Goal: Navigation & Orientation: Find specific page/section

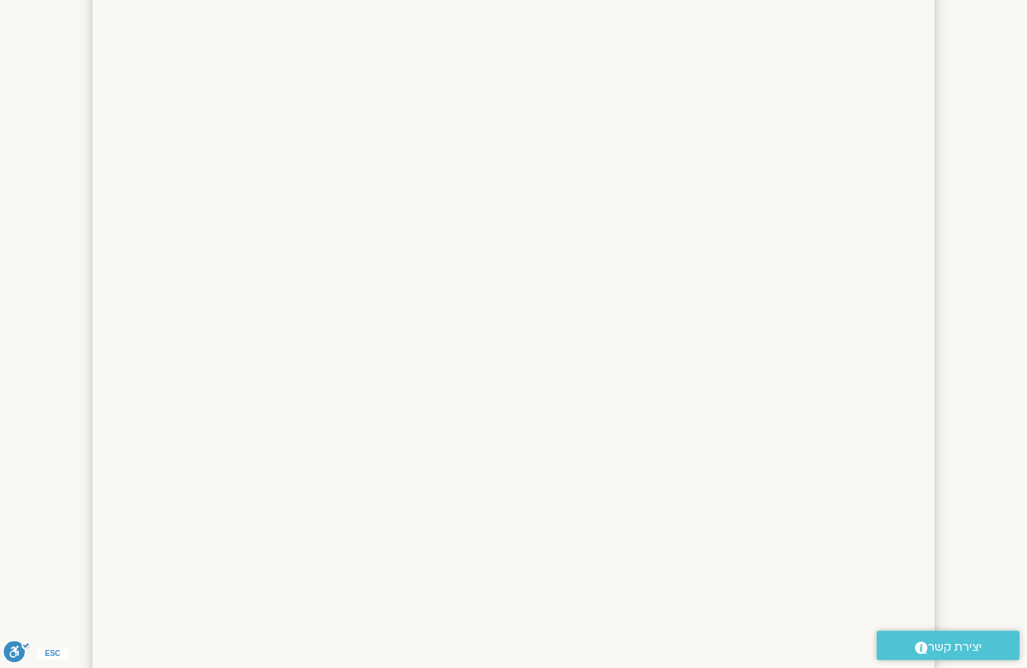
scroll to position [635, 0]
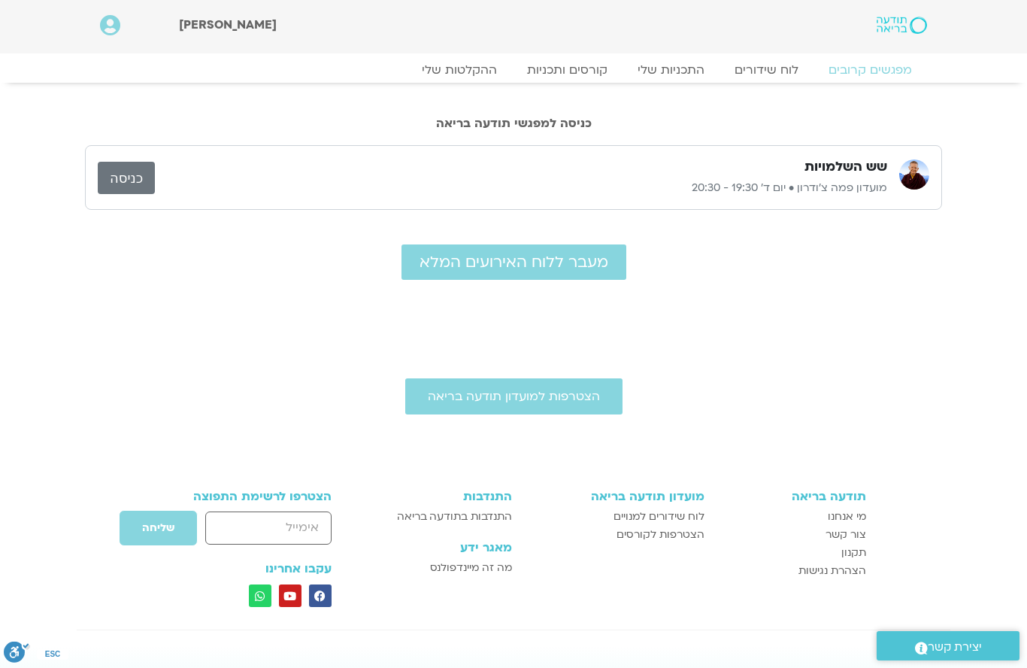
click at [137, 179] on link "כניסה" at bounding box center [126, 178] width 57 height 32
click at [766, 76] on link "לוח שידורים" at bounding box center [766, 69] width 94 height 15
click at [752, 70] on link "לוח שידורים" at bounding box center [766, 69] width 94 height 15
click at [775, 75] on link "לוח שידורים" at bounding box center [766, 69] width 94 height 15
click at [763, 73] on link "לוח שידורים" at bounding box center [766, 69] width 94 height 15
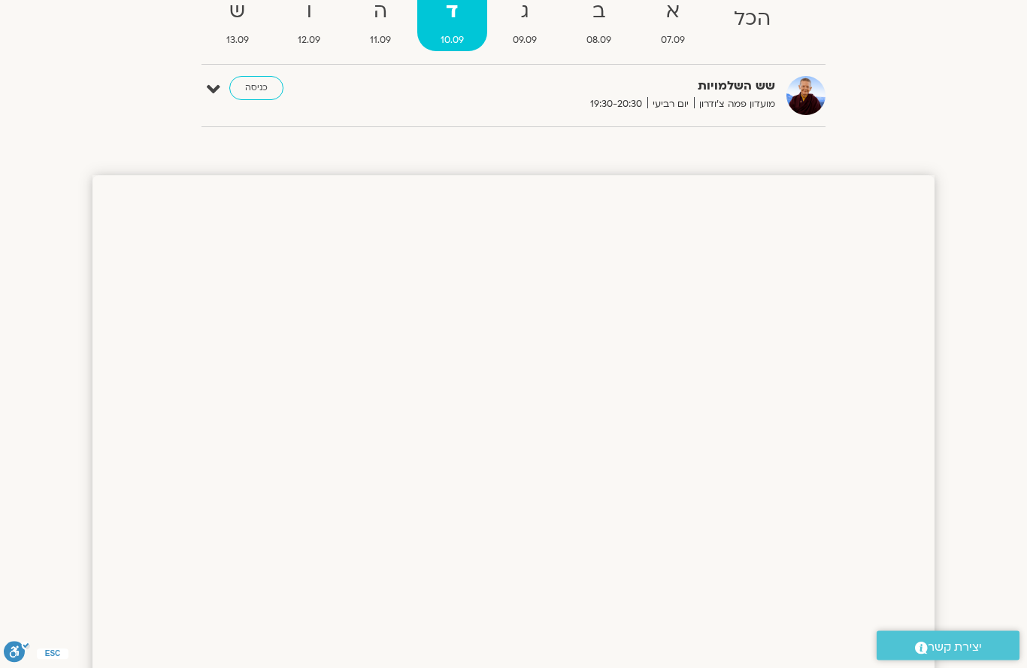
scroll to position [189, 0]
click at [325, 133] on div "הצג רק הרצאות להם יש לי גישה ספטמבר 07 - ספטמבר 13 השבוע להציג אירועים שפתוחים …" at bounding box center [513, 43] width 624 height 195
click at [270, 97] on link "כניסה" at bounding box center [256, 90] width 54 height 24
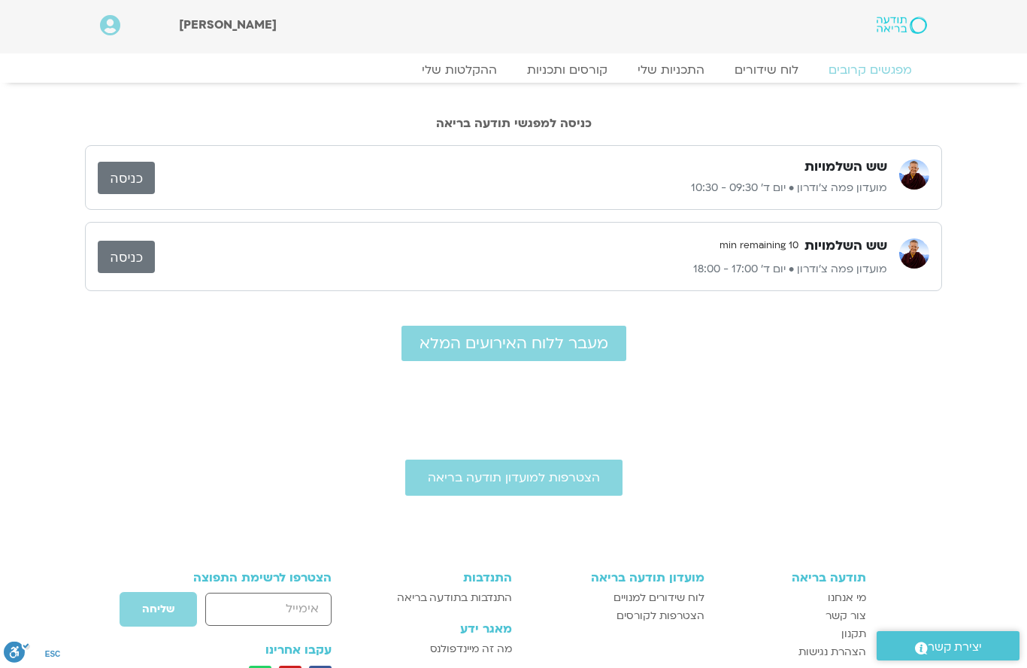
click at [521, 355] on link "מעבר ללוח האירועים המלא" at bounding box center [513, 342] width 225 height 35
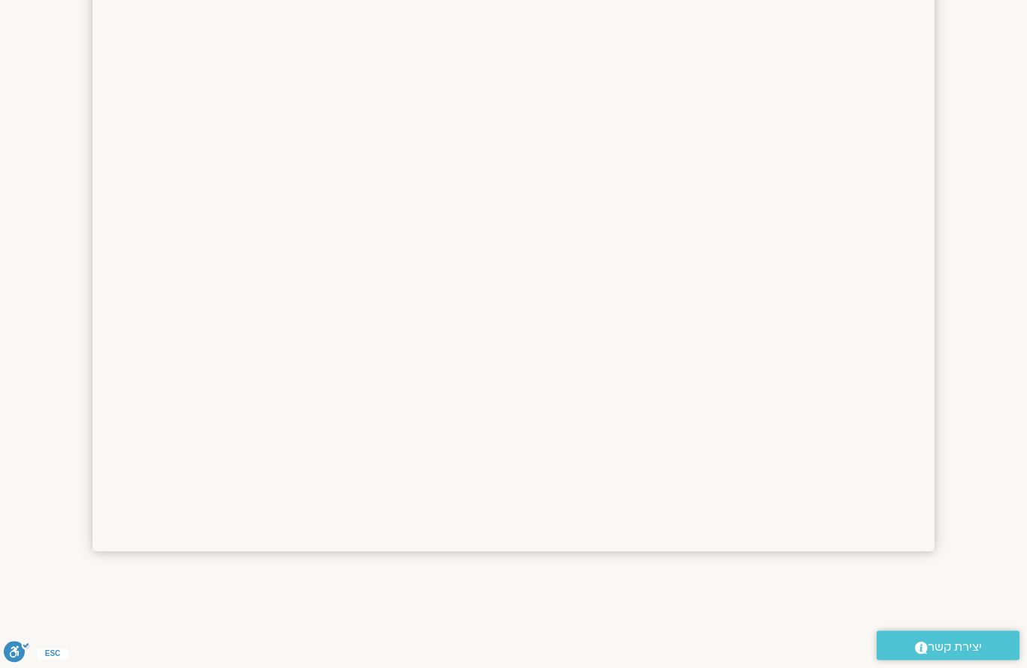
scroll to position [975, 0]
